Goal: Task Accomplishment & Management: Manage account settings

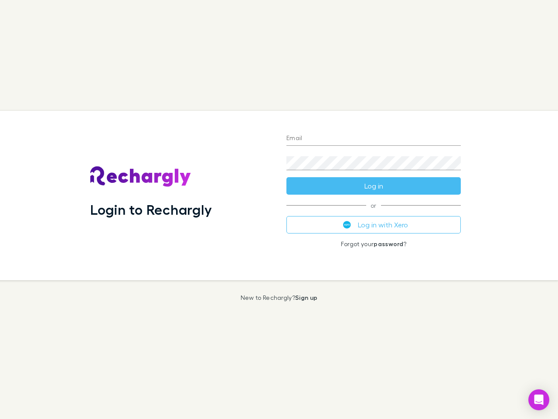
click at [279, 209] on div "Login to Rechargly" at bounding box center [181, 195] width 196 height 169
click at [374, 139] on input "Email" at bounding box center [374, 139] width 174 height 14
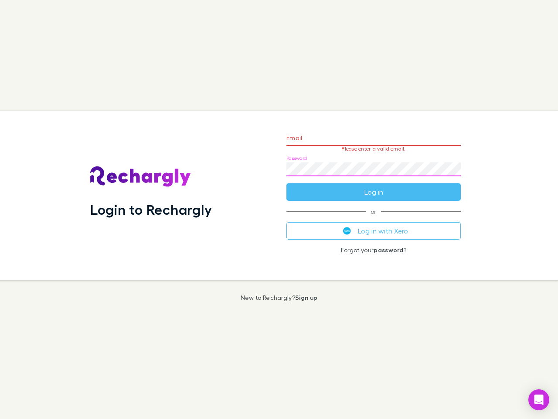
click at [374, 186] on form "Email Please enter a valid email. Password Log in" at bounding box center [374, 163] width 174 height 76
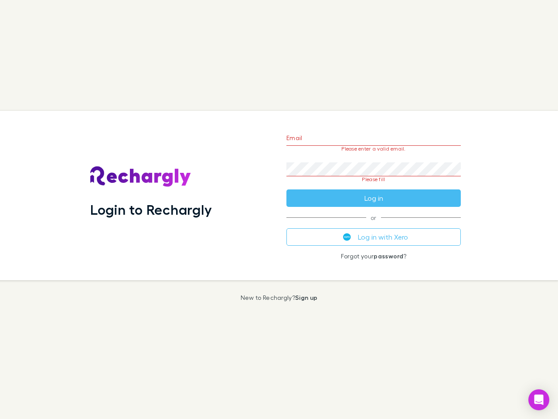
click at [374, 225] on div "Email Please enter a valid email. Password Please fill Log in or Log in with Xe…" at bounding box center [374, 195] width 188 height 169
click at [539, 400] on icon "Open Intercom Messenger" at bounding box center [539, 399] width 9 height 10
